Goal: Task Accomplishment & Management: Manage account settings

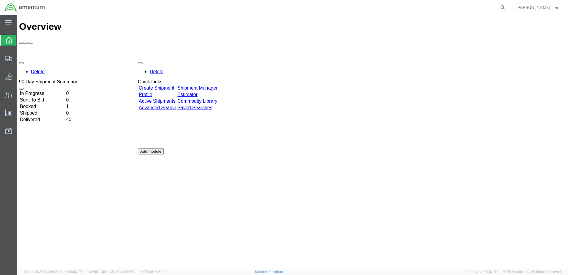
click at [218, 85] on link "Shipment Manager" at bounding box center [197, 87] width 40 height 5
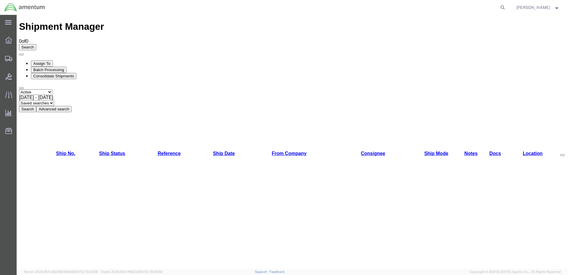
click at [52, 89] on select "Select status Active All Shipments Approved Booked Canceled Delivered Denied Ne…" at bounding box center [35, 92] width 33 height 6
select select "ALL"
click at [19, 89] on select "Select status Active All Shipments Approved Booked Canceled Delivered Denied Ne…" at bounding box center [35, 92] width 33 height 6
click at [36, 106] on button "Search" at bounding box center [27, 109] width 17 height 6
drag, startPoint x: 72, startPoint y: 56, endPoint x: 56, endPoint y: 41, distance: 21.7
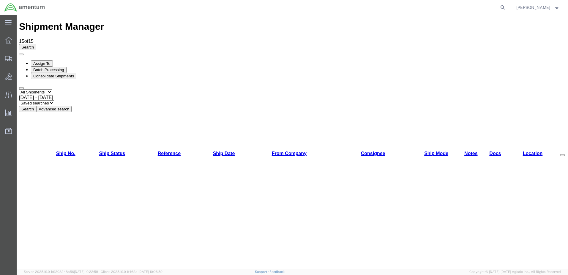
click at [52, 89] on select "Select status Active All Shipments Approved Booked Canceled Delivered Denied Ne…" at bounding box center [35, 92] width 33 height 6
select select "RECENTACTIVE"
click at [19, 89] on select "Select status Active All Shipments Approved Booked Canceled Delivered Denied Ne…" at bounding box center [35, 92] width 33 height 6
click at [36, 106] on button "Search" at bounding box center [27, 109] width 17 height 6
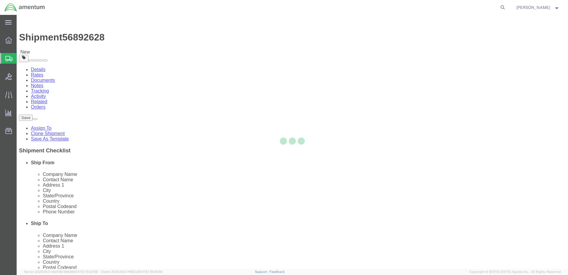
select select "44372"
select select "60191"
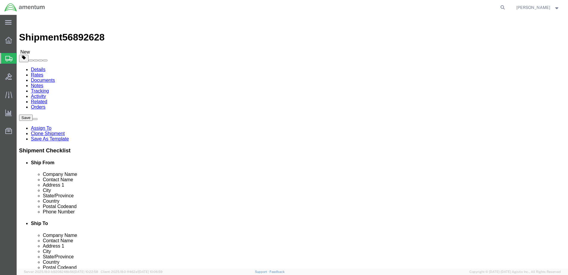
click button "Rate Shipment"
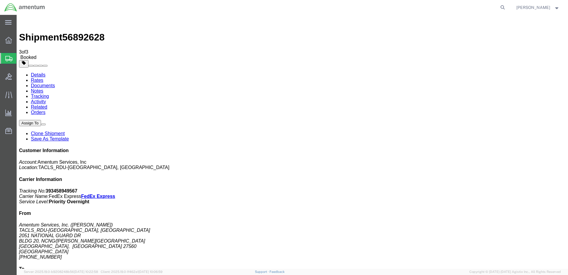
drag, startPoint x: 246, startPoint y: 106, endPoint x: 244, endPoint y: 117, distance: 11.5
